Goal: Information Seeking & Learning: Learn about a topic

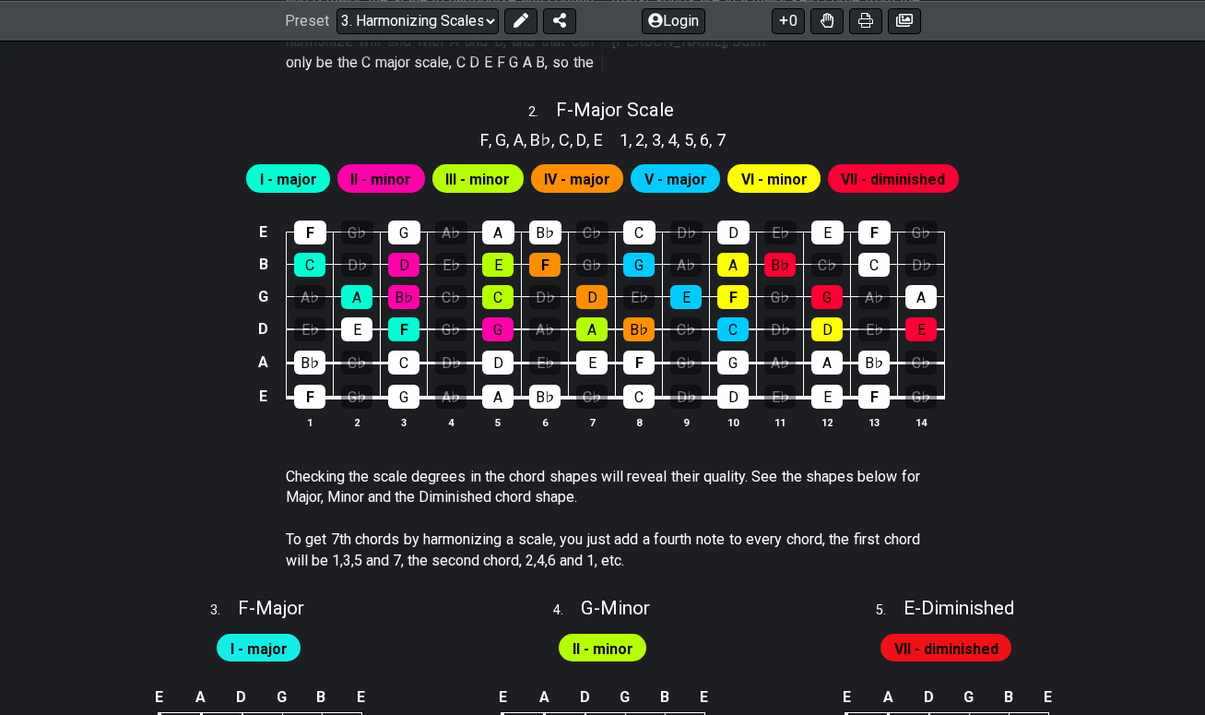
scroll to position [1321, 0]
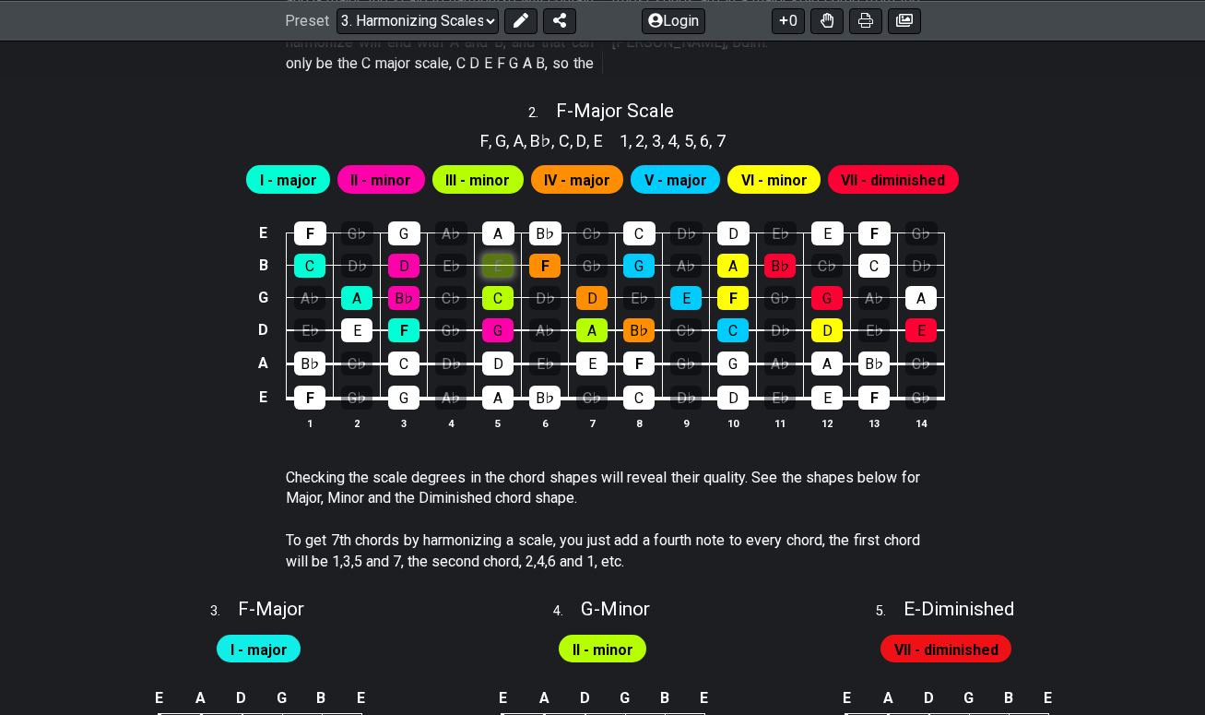
click at [489, 263] on div "E" at bounding box center [497, 266] width 31 height 24
click at [410, 318] on div "F" at bounding box center [403, 330] width 31 height 24
click at [345, 269] on td "A" at bounding box center [357, 281] width 47 height 32
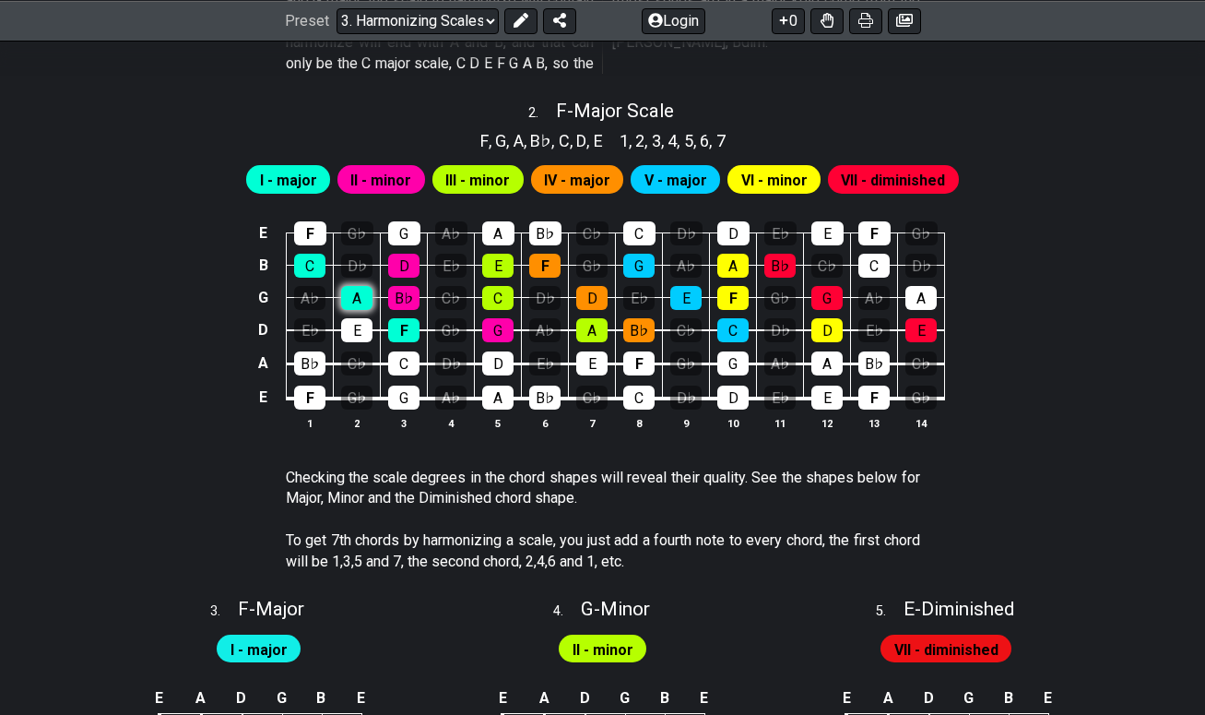
click at [350, 286] on div "A" at bounding box center [356, 298] width 31 height 24
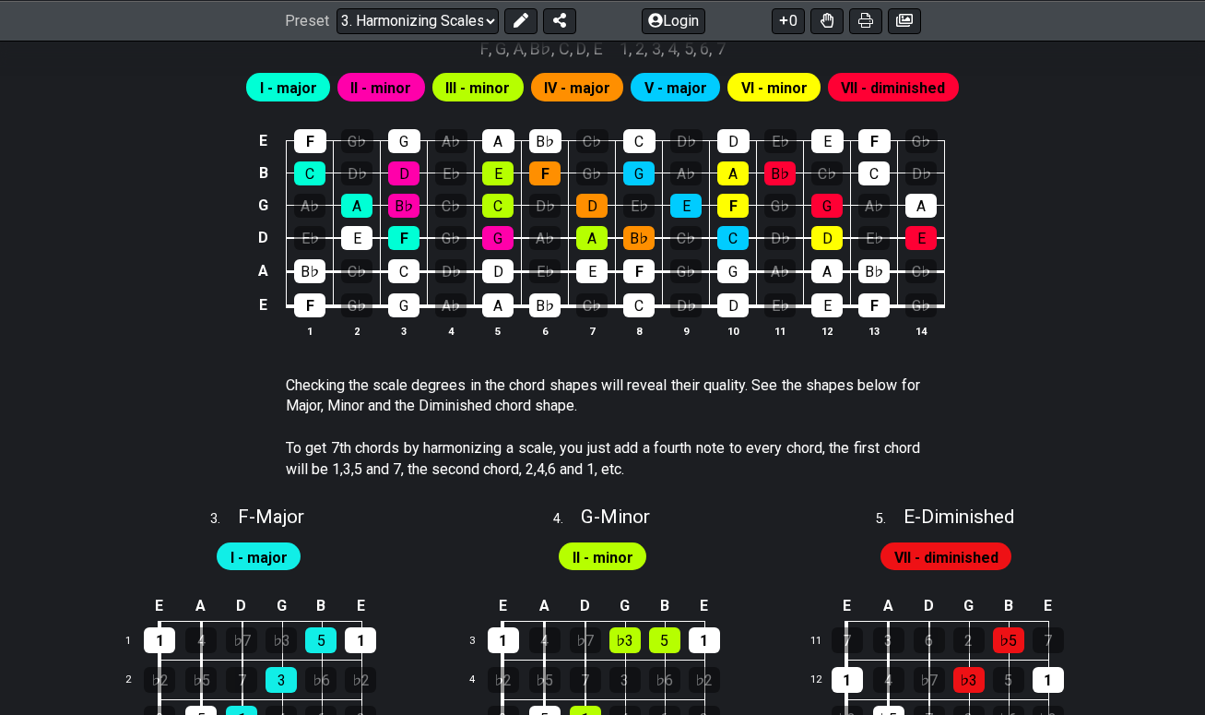
scroll to position [1387, 0]
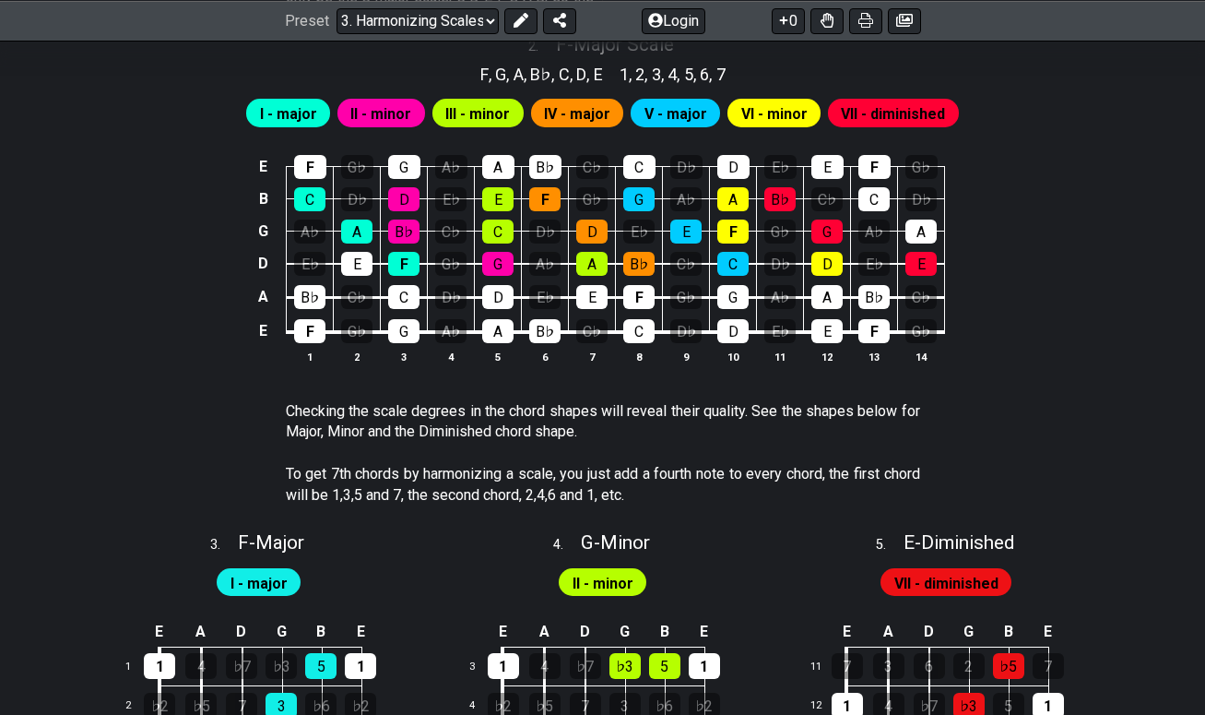
click at [578, 101] on span "IV - major" at bounding box center [577, 114] width 66 height 27
click at [549, 319] on div "B♭" at bounding box center [544, 331] width 31 height 24
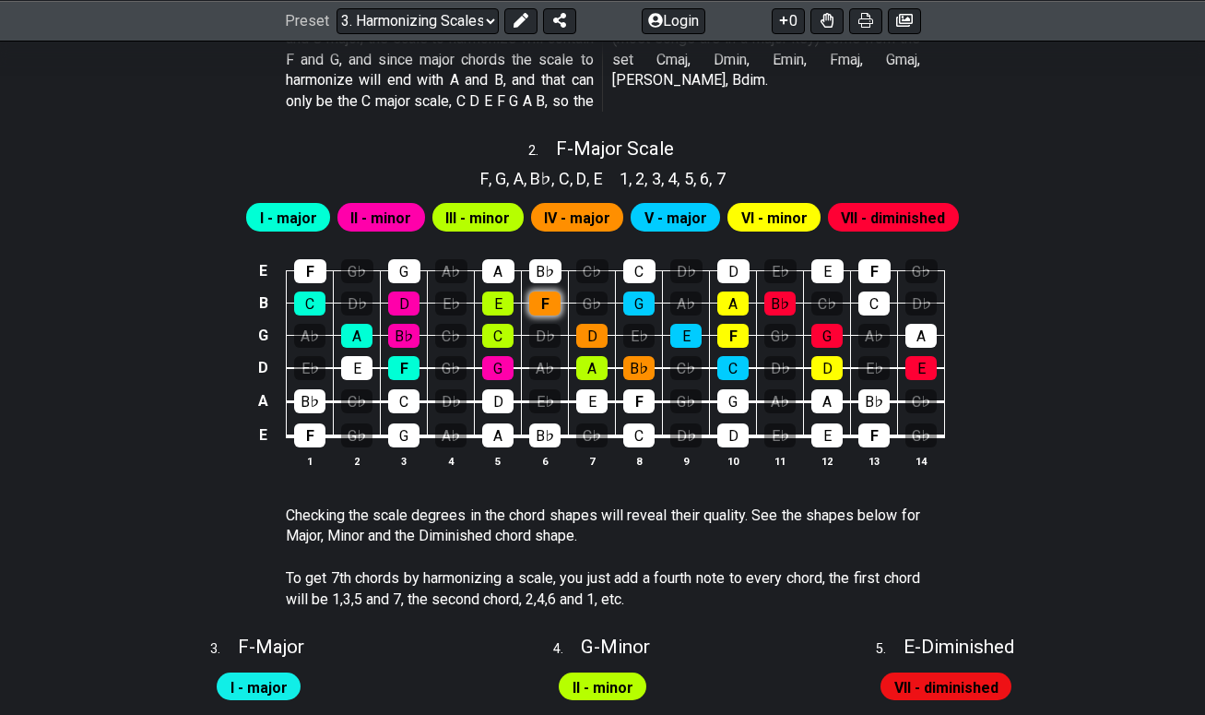
scroll to position [1283, 0]
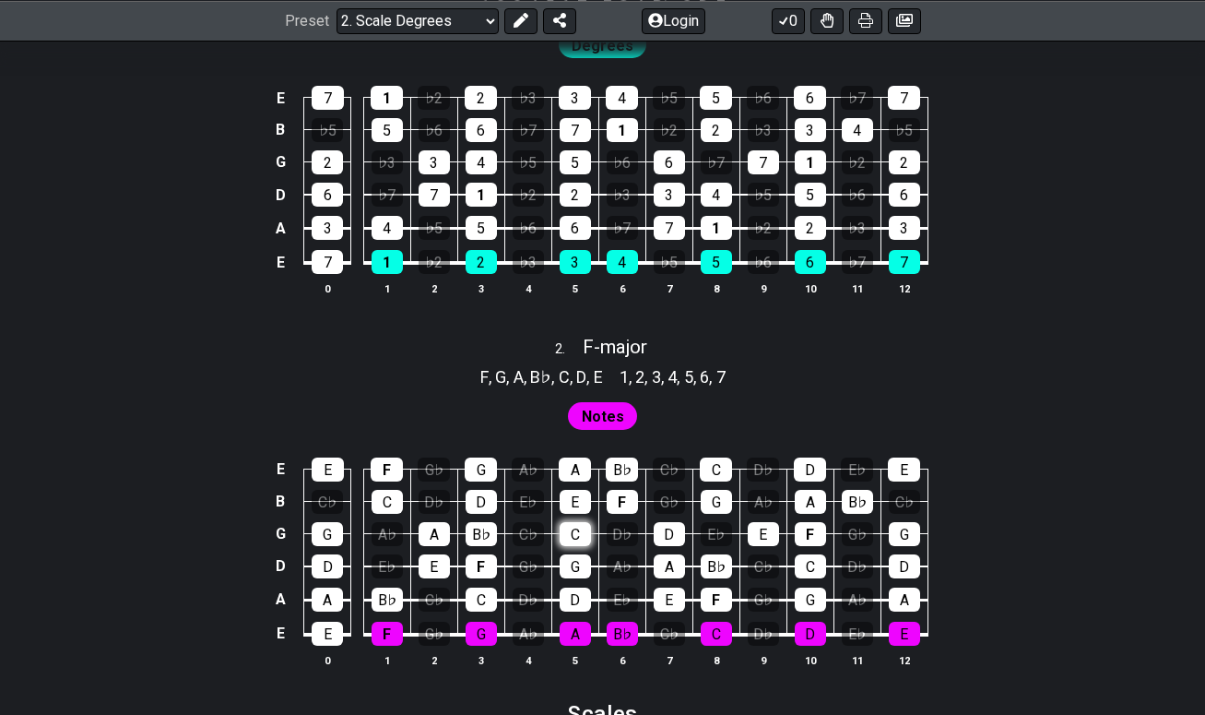
scroll to position [1300, 0]
